Goal: Transaction & Acquisition: Obtain resource

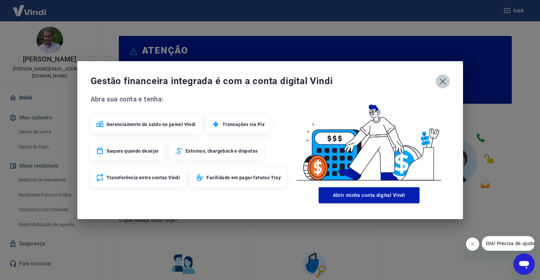
click at [445, 77] on icon "button" at bounding box center [443, 81] width 11 height 11
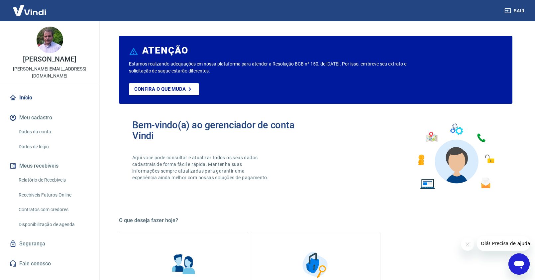
click at [52, 173] on link "Relatório de Recebíveis" at bounding box center [53, 180] width 75 height 14
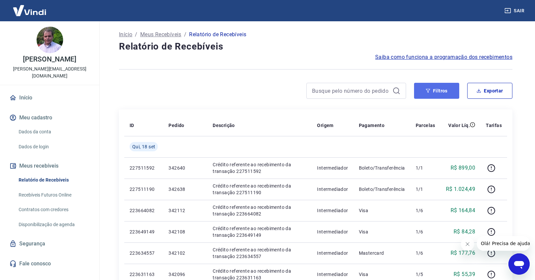
click at [452, 98] on button "Filtros" at bounding box center [436, 91] width 45 height 16
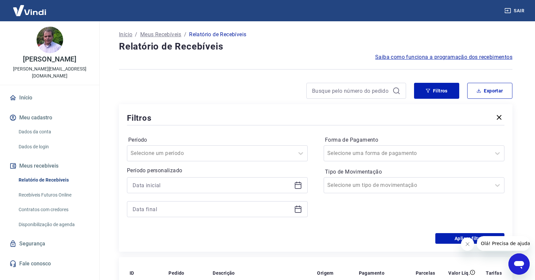
click at [299, 184] on icon at bounding box center [298, 184] width 7 height 1
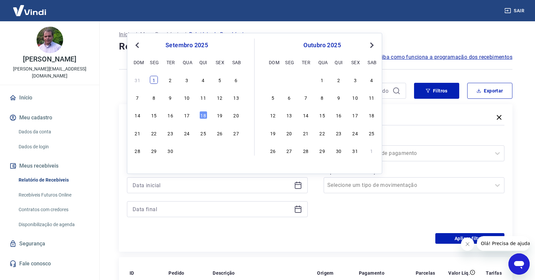
click at [154, 79] on div "1" at bounding box center [154, 80] width 8 height 8
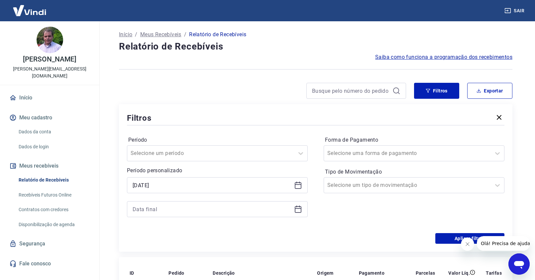
type input "[DATE]"
click at [296, 208] on icon at bounding box center [298, 209] width 8 height 8
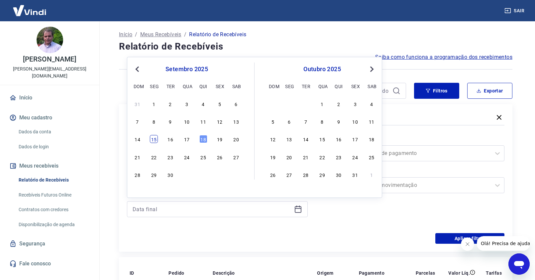
click at [153, 143] on div "15" at bounding box center [154, 139] width 8 height 8
type input "15/09/2025"
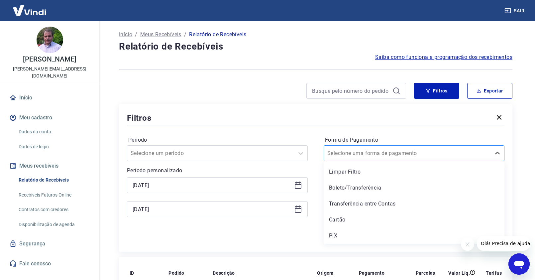
click at [370, 150] on input "Forma de Pagamento" at bounding box center [360, 153] width 67 height 8
click at [353, 191] on div "Boleto/Transferência" at bounding box center [413, 187] width 181 height 13
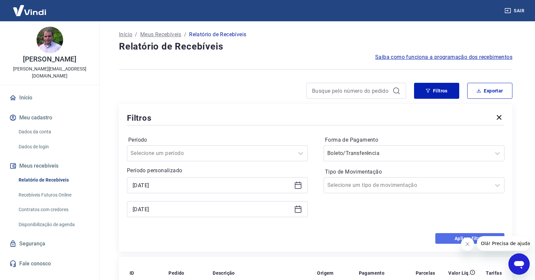
click at [450, 237] on button "Aplicar filtros" at bounding box center [469, 238] width 69 height 11
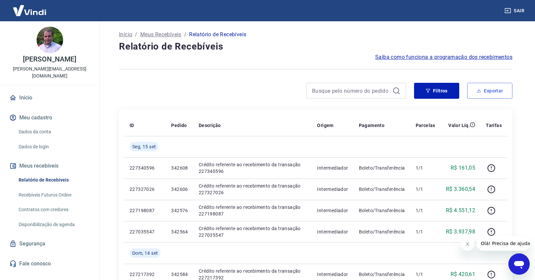
click at [476, 93] on icon "button" at bounding box center [478, 90] width 5 height 5
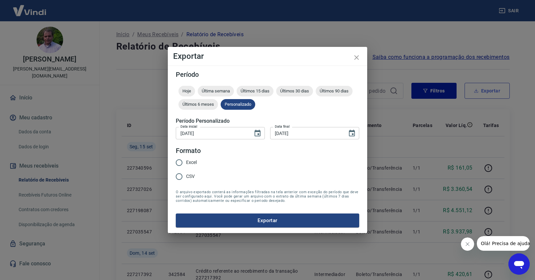
type input "[DATE]"
type input "15/09/2025"
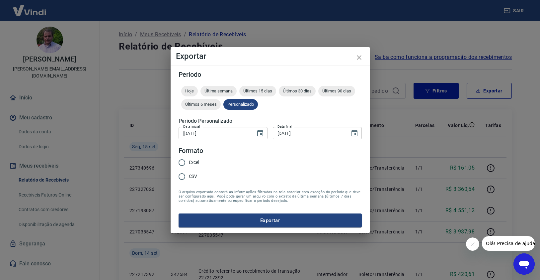
click at [186, 173] on input "CSV" at bounding box center [182, 176] width 14 height 14
radio input "true"
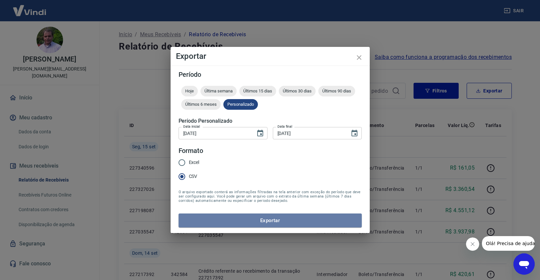
click at [282, 220] on button "Exportar" at bounding box center [270, 220] width 183 height 14
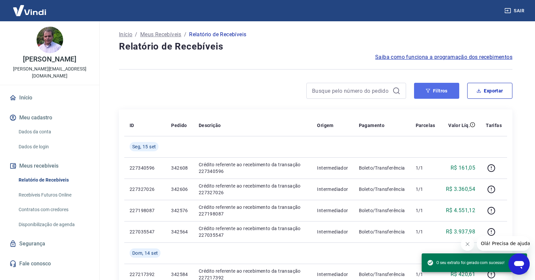
click at [451, 92] on button "Filtros" at bounding box center [436, 91] width 45 height 16
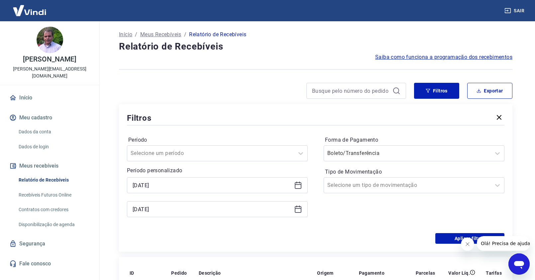
click at [437, 143] on label "Forma de Pagamento" at bounding box center [414, 140] width 178 height 8
click at [429, 153] on div at bounding box center [407, 152] width 160 height 9
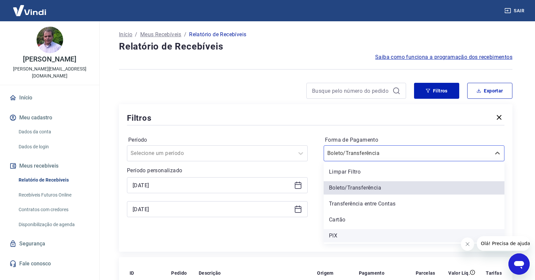
drag, startPoint x: 339, startPoint y: 237, endPoint x: 7, endPoint y: 11, distance: 401.6
click at [339, 237] on div "PIX" at bounding box center [413, 235] width 181 height 13
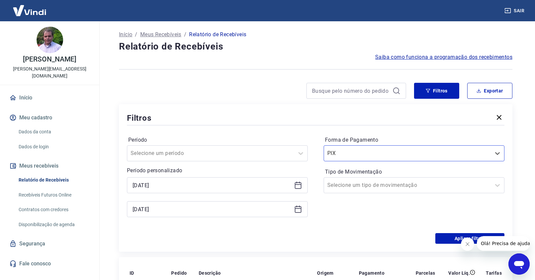
click at [469, 245] on button "Fechar mensagem da empresa" at bounding box center [466, 243] width 13 height 13
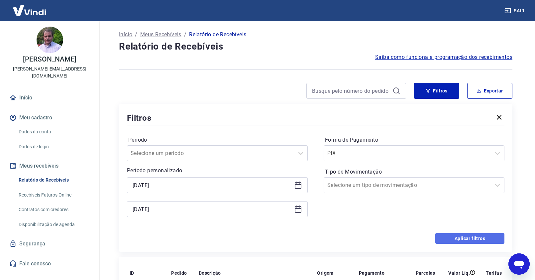
click at [462, 240] on button "Aplicar filtros" at bounding box center [469, 238] width 69 height 11
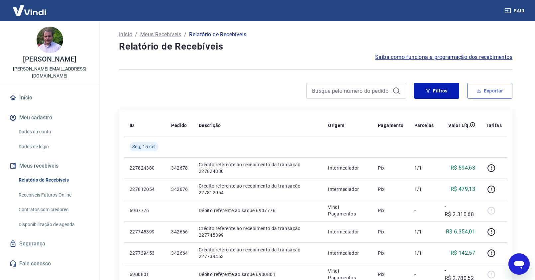
click at [483, 92] on button "Exportar" at bounding box center [489, 91] width 45 height 16
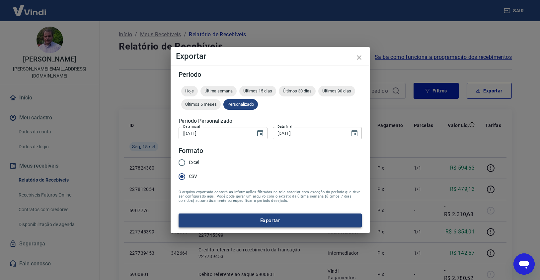
click at [253, 217] on button "Exportar" at bounding box center [270, 220] width 183 height 14
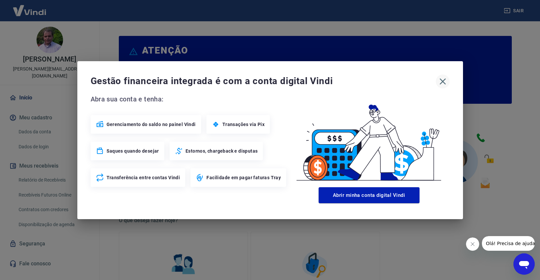
click at [447, 86] on icon "button" at bounding box center [443, 81] width 11 height 11
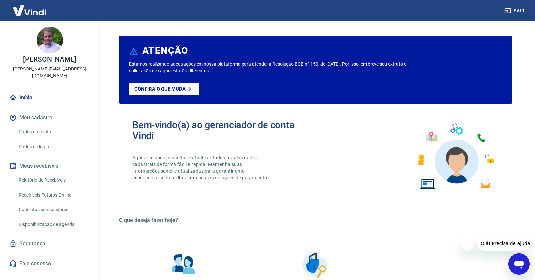
click at [47, 173] on link "Relatório de Recebíveis" at bounding box center [53, 180] width 75 height 14
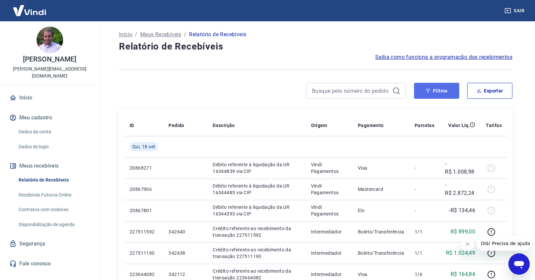
click at [429, 91] on icon "button" at bounding box center [428, 91] width 4 height 4
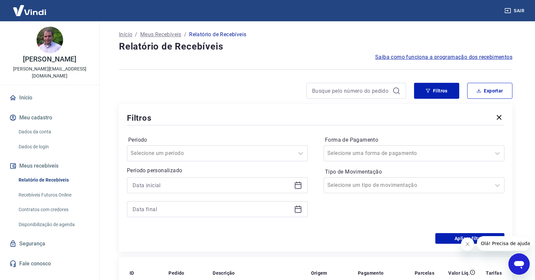
click at [302, 184] on div at bounding box center [217, 185] width 181 height 16
click at [300, 184] on icon at bounding box center [298, 185] width 7 height 7
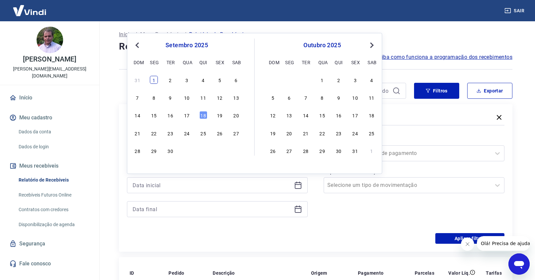
click at [156, 81] on div "1" at bounding box center [154, 80] width 8 height 8
type input "[DATE]"
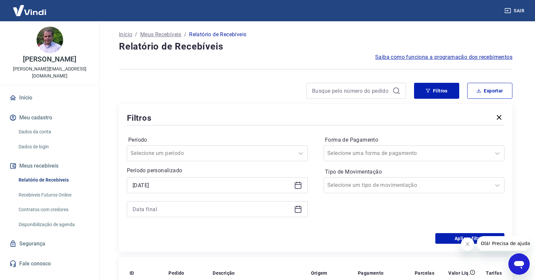
click at [301, 209] on icon at bounding box center [298, 209] width 7 height 7
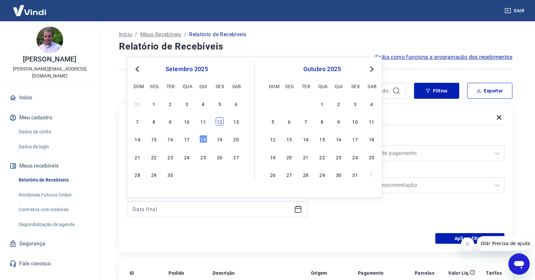
click at [220, 125] on div "12" at bounding box center [219, 121] width 8 height 8
type input "[DATE]"
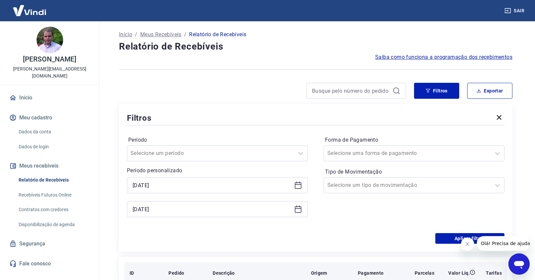
scroll to position [68, 0]
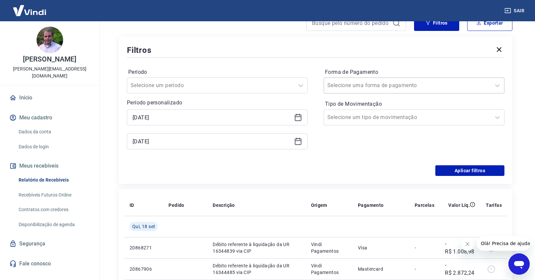
click at [375, 86] on input "Forma de Pagamento" at bounding box center [360, 85] width 67 height 8
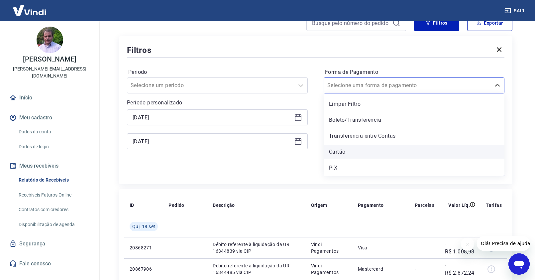
click at [349, 151] on div "Cartão" at bounding box center [413, 151] width 181 height 13
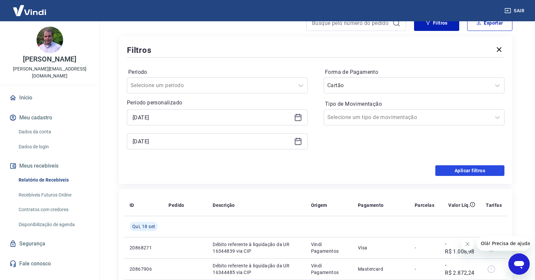
click at [463, 171] on button "Aplicar filtros" at bounding box center [469, 170] width 69 height 11
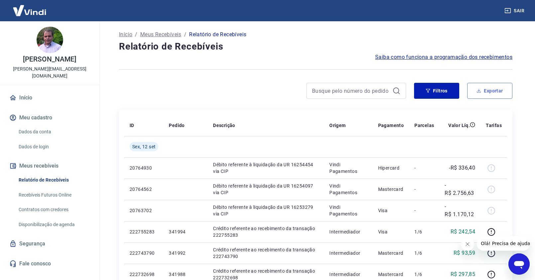
click at [488, 93] on button "Exportar" at bounding box center [489, 91] width 45 height 16
type input "[DATE]"
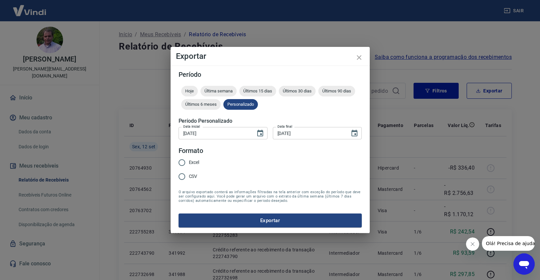
click at [188, 176] on input "CSV" at bounding box center [182, 176] width 14 height 14
radio input "true"
click at [271, 223] on button "Exportar" at bounding box center [270, 220] width 183 height 14
